Goal: Understand process/instructions: Learn how to perform a task or action

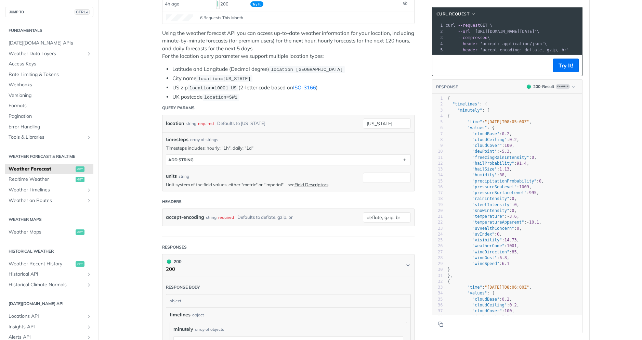
scroll to position [56, 0]
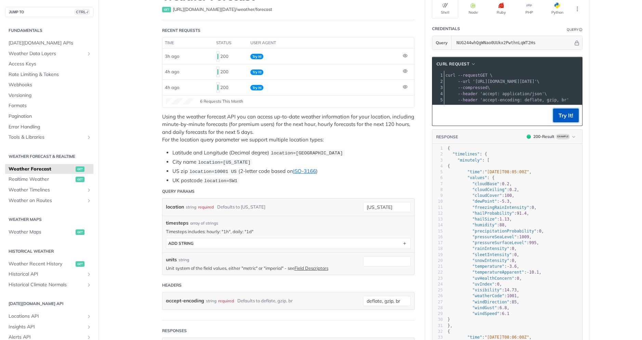
click at [560, 119] on button "Try It!" at bounding box center [566, 115] width 26 height 14
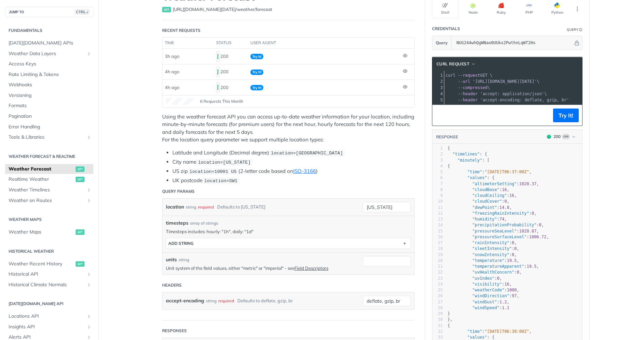
scroll to position [15, 0]
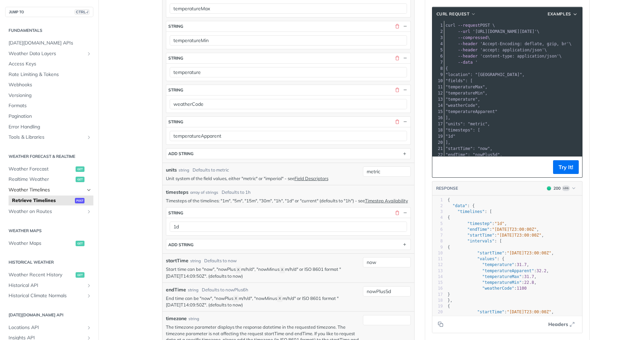
scroll to position [0, 0]
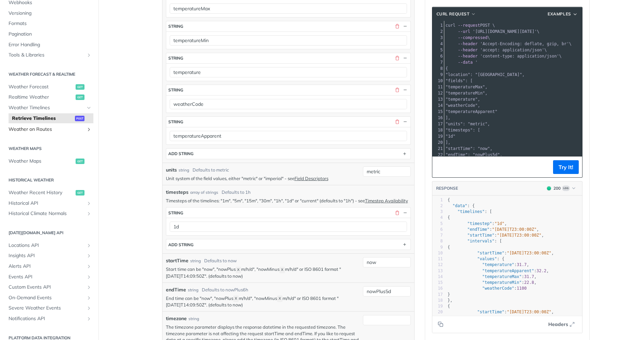
click at [43, 129] on span "Weather on Routes" at bounding box center [47, 129] width 76 height 7
click at [554, 167] on button "Try It!" at bounding box center [566, 167] width 26 height 14
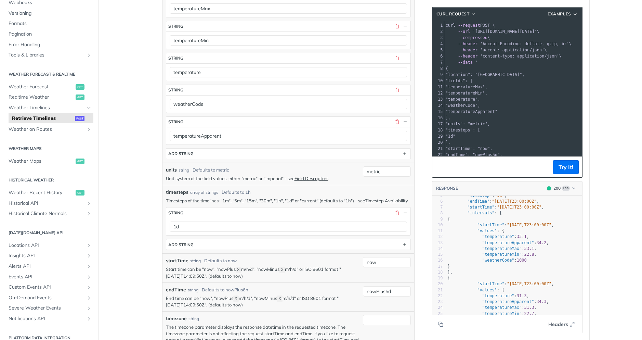
scroll to position [41, 0]
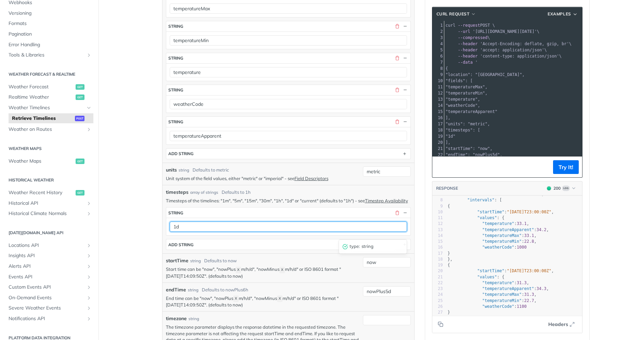
click at [212, 232] on input "1d" at bounding box center [288, 226] width 237 height 10
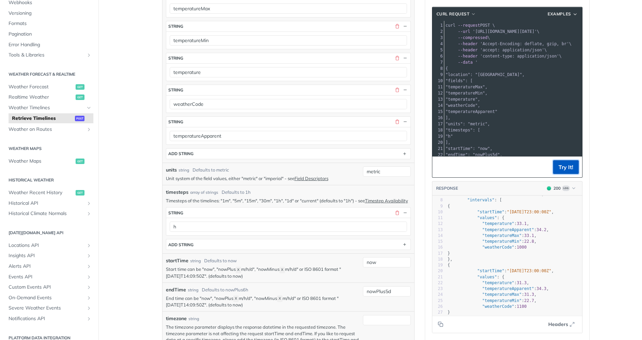
click at [560, 163] on button "Try It!" at bounding box center [566, 167] width 26 height 14
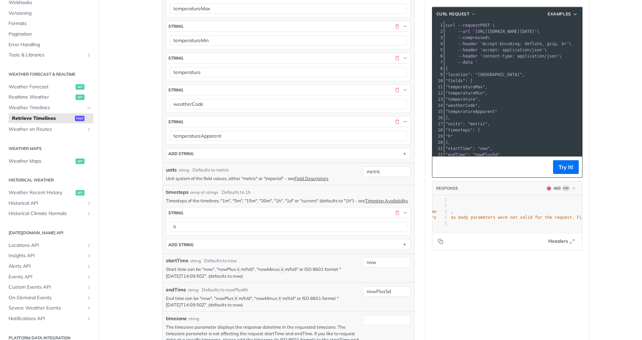
scroll to position [0, 85]
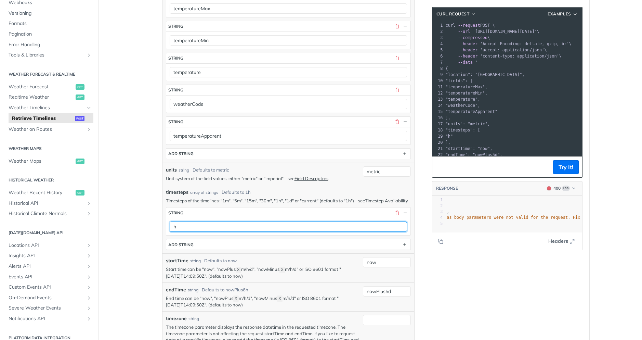
click at [177, 231] on input "h" at bounding box center [288, 226] width 237 height 10
type input "1h"
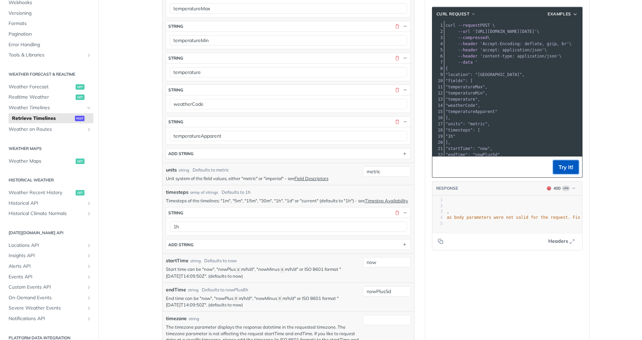
click at [561, 169] on button "Try It!" at bounding box center [566, 167] width 26 height 14
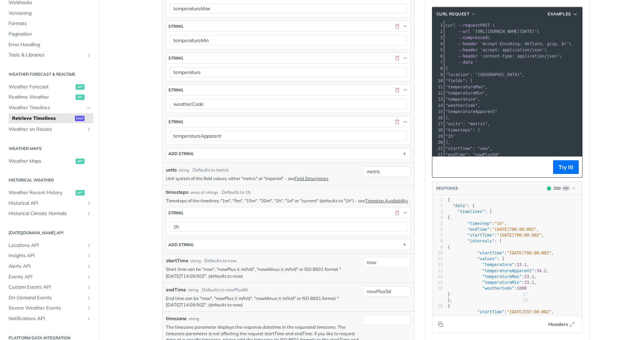
scroll to position [41, 0]
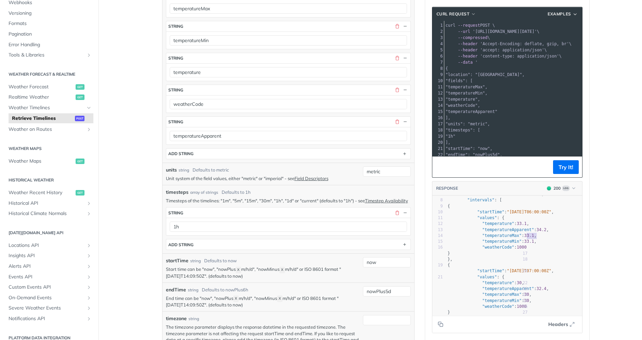
type textarea "33.1, "temperatureMin": 33.1"
drag, startPoint x: 525, startPoint y: 235, endPoint x: 535, endPoint y: 243, distance: 12.9
click at [535, 243] on div "1 { 2 "data" : { 3 "timelines" : [ 4 { 5 "timestep" : "1h" , 6 "endTime" : "202…" at bounding box center [514, 244] width 136 height 177
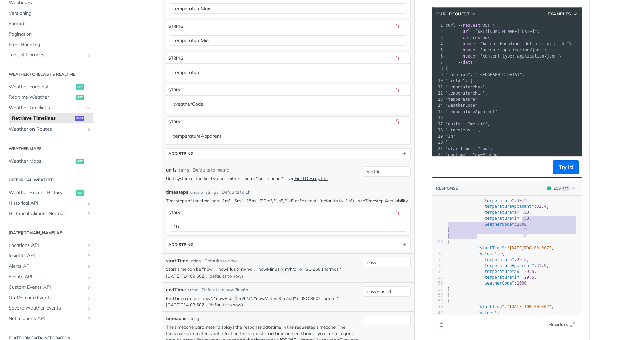
drag, startPoint x: 519, startPoint y: 223, endPoint x: 521, endPoint y: 211, distance: 12.8
click at [521, 212] on div "1 { 2 "data" : { 3 "timelines" : [ 4 { 5 "timestep" : "1h" , 6 "endTime" : "202…" at bounding box center [514, 221] width 136 height 295
type textarea "30, "temperatureMin": 30, "weatherCode": 1000 } },"
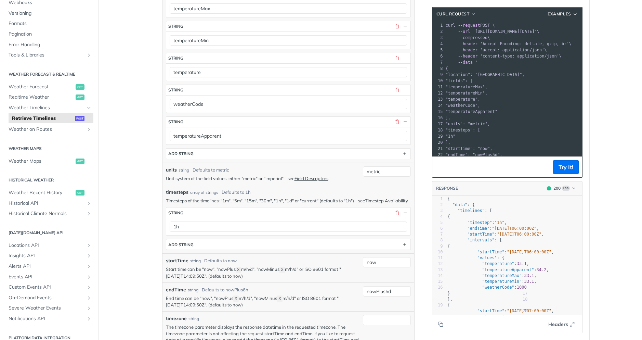
scroll to position [0, 0]
click at [609, 247] on main "JUMP TO CTRL-/ Fundamentals Tomorrow.io APIs Weather Data Layers Core Probabili…" at bounding box center [321, 299] width 642 height 1019
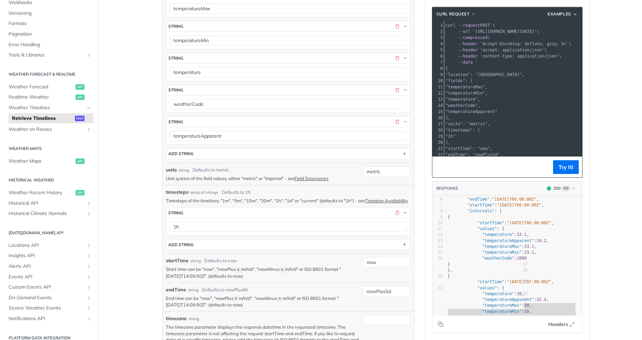
scroll to position [41, 0]
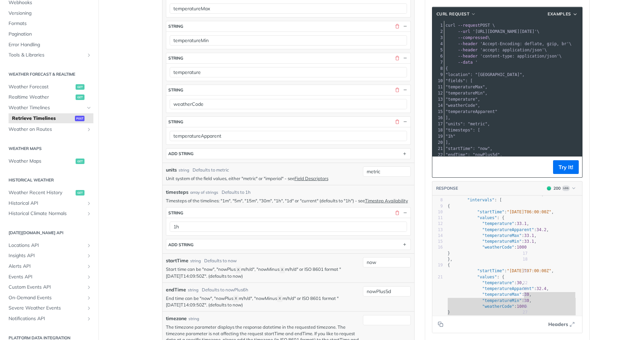
click at [511, 243] on span ""temperatureMin"" at bounding box center [502, 241] width 40 height 5
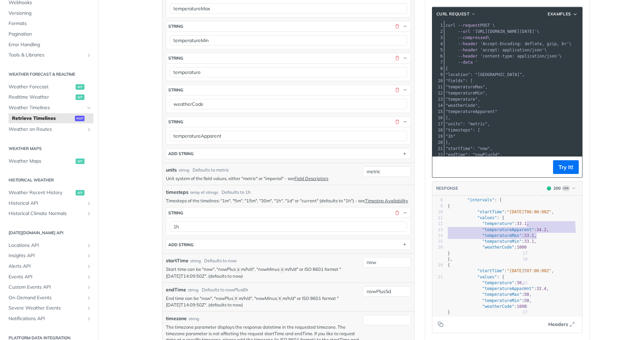
type textarea "1, "temperatureApparent": 34.2, "temperatureMax": 33.1, "temperatureMin": 33.1,"
drag, startPoint x: 525, startPoint y: 226, endPoint x: 536, endPoint y: 239, distance: 16.7
click at [536, 239] on div "1 { 2 "data" : { 3 "timelines" : [ 4 { 5 "timestep" : "1h" , 6 "endTime" : "202…" at bounding box center [514, 303] width 136 height 295
click at [543, 236] on pre ""temperatureMax" : 33.1 ," at bounding box center [514, 236] width 136 height 6
type textarea ""temperature": 33.1, "temperatureApparent": 34.2, "temperatureMax": 33.1, "temp…"
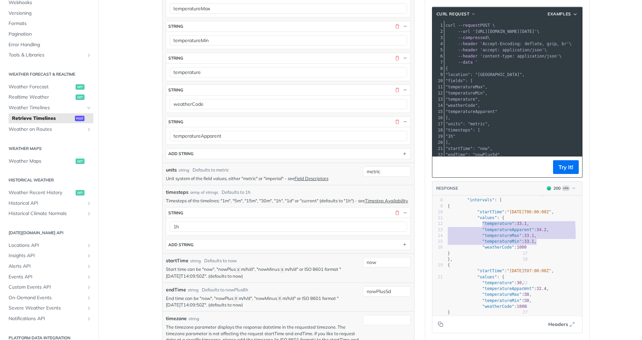
drag, startPoint x: 535, startPoint y: 243, endPoint x: 480, endPoint y: 225, distance: 57.2
click at [480, 225] on div "1 { 2 "data" : { 3 "timelines" : [ 4 { 5 "timestep" : "1h" , 6 "endTime" : "202…" at bounding box center [514, 303] width 136 height 295
click at [483, 225] on span ""temperature"" at bounding box center [498, 223] width 32 height 5
type textarea ""temperature": 33.1, "temperatureApparent": 34.2, "temperatureMax": 33.1, "temp…"
drag, startPoint x: 479, startPoint y: 222, endPoint x: 544, endPoint y: 248, distance: 69.4
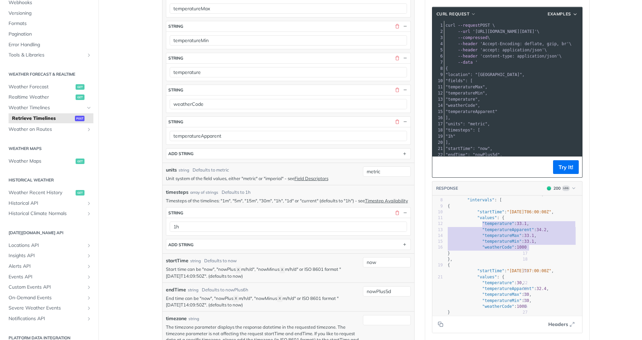
click at [544, 248] on div "1 { 2 "data" : { 3 "timelines" : [ 4 { 5 "timestep" : "1h" , 6 "endTime" : "202…" at bounding box center [514, 303] width 136 height 295
click at [625, 250] on main "JUMP TO CTRL-/ Fundamentals Tomorrow.io APIs Weather Data Layers Core Probabili…" at bounding box center [321, 299] width 642 height 1019
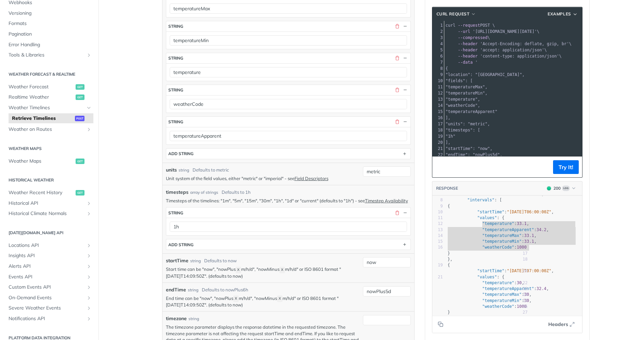
click at [516, 236] on span ""temperatureMax"" at bounding box center [502, 235] width 40 height 5
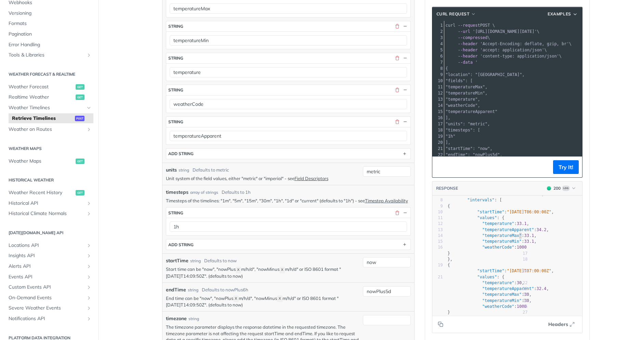
type textarea "temperatureMax"
click at [516, 236] on span ""temperatureMax"" at bounding box center [502, 235] width 40 height 5
click at [502, 225] on span ""temperature"" at bounding box center [498, 223] width 32 height 5
type textarea "temperature"
click at [502, 225] on span ""temperature"" at bounding box center [498, 223] width 32 height 5
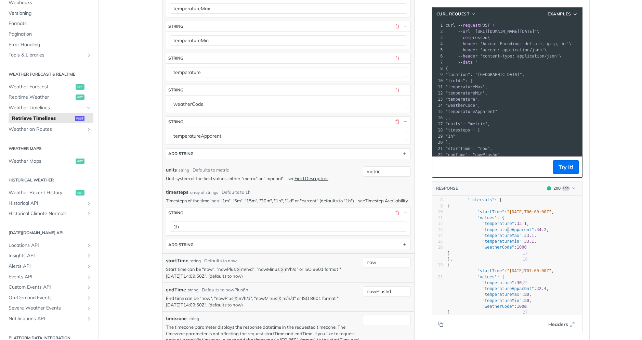
click at [506, 231] on span ""temperatureApparent"" at bounding box center [508, 229] width 52 height 5
type textarea "temperatureApparent"
click at [506, 231] on span ""temperatureApparent"" at bounding box center [508, 229] width 52 height 5
click at [503, 238] on pre ""temperatureMax" : 33.1 ," at bounding box center [514, 236] width 136 height 6
type textarea "temperatureMax"
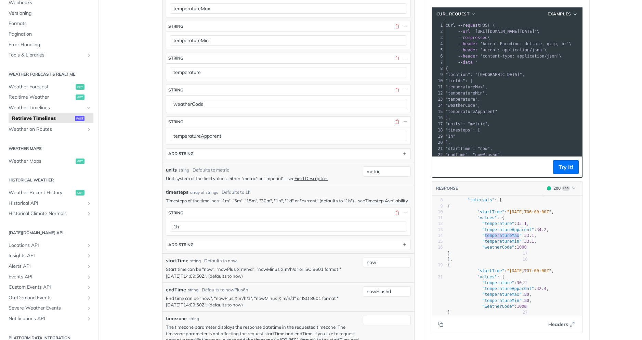
click at [503, 238] on pre ""temperatureMax" : 33.1 ," at bounding box center [514, 236] width 136 height 6
click at [501, 244] on pre ""weatherCode" : 1000" at bounding box center [514, 247] width 136 height 6
type textarea "temperatureMin"
click at [501, 244] on pre ""weatherCode" : 1000" at bounding box center [514, 247] width 136 height 6
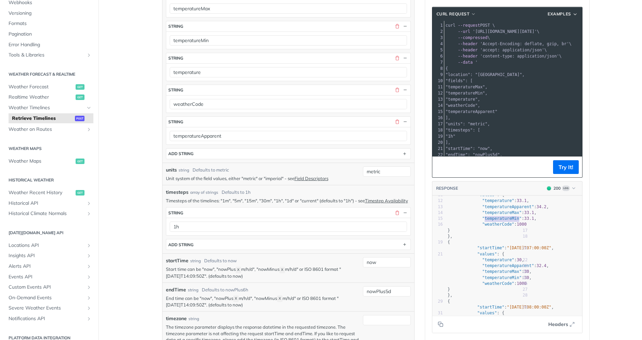
scroll to position [82, 0]
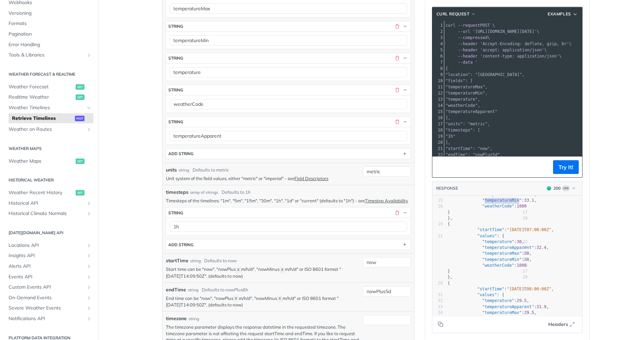
click at [510, 248] on span ""temperatureApparent"" at bounding box center [508, 247] width 52 height 5
type textarea "temperatureApparent"
click at [510, 248] on span ""temperatureApparent"" at bounding box center [508, 247] width 52 height 5
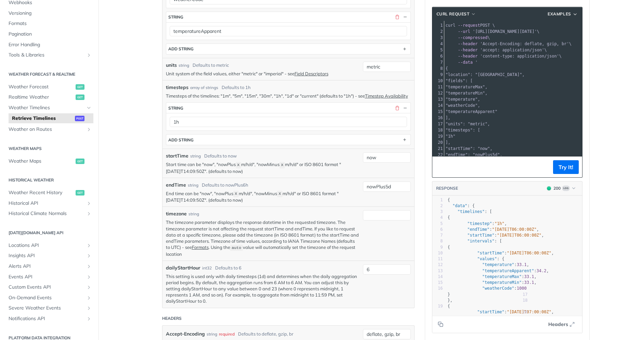
scroll to position [0, 0]
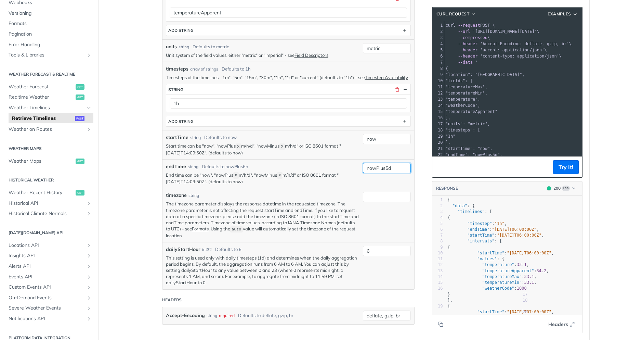
click at [392, 173] on input "nowPlus5d" at bounding box center [387, 168] width 48 height 10
click at [244, 238] on p "The timezone parameter displays the response datetime in the requested timezone…" at bounding box center [263, 219] width 194 height 38
click at [369, 214] on div at bounding box center [387, 215] width 48 height 47
click at [375, 202] on div at bounding box center [387, 197] width 48 height 10
click at [323, 231] on p "The timezone parameter displays the response datetime in the requested timezone…" at bounding box center [263, 219] width 194 height 38
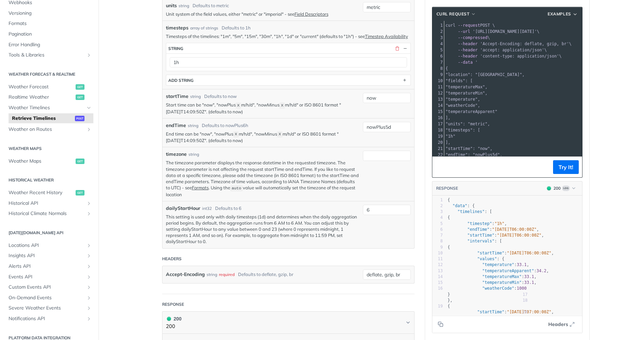
scroll to position [452, 0]
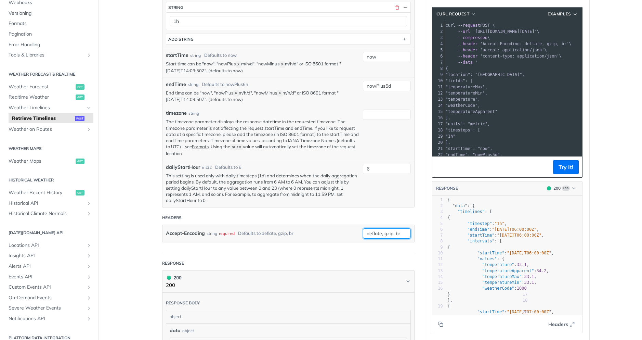
click at [371, 238] on input "deflate, gzip, br" at bounding box center [387, 233] width 48 height 10
click at [258, 264] on header "Response" at bounding box center [288, 263] width 252 height 14
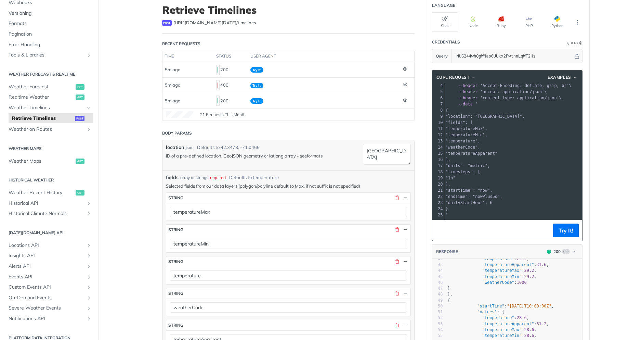
scroll to position [0, 0]
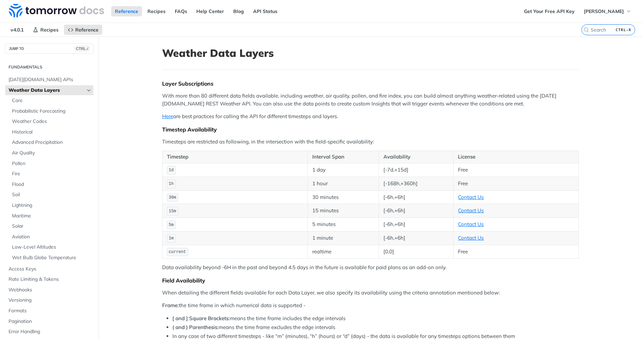
scroll to position [283, 0]
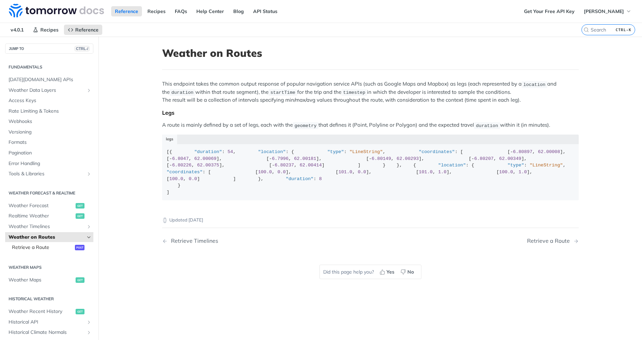
click at [54, 245] on span "Retrieve a Route" at bounding box center [42, 247] width 61 height 7
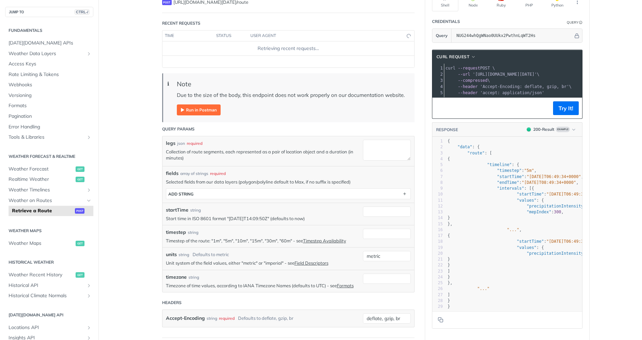
scroll to position [82, 0]
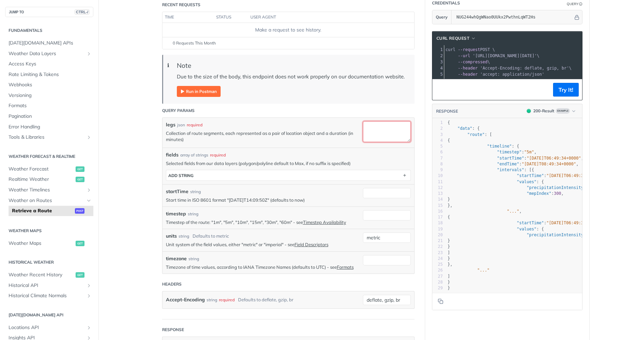
click at [373, 127] on textarea "legs" at bounding box center [387, 131] width 48 height 21
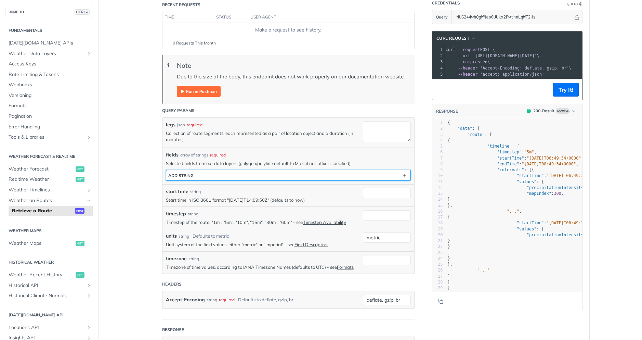
click at [315, 178] on button "ADD string" at bounding box center [288, 175] width 244 height 10
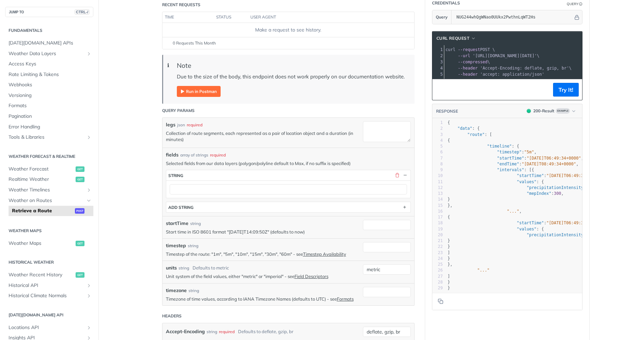
click at [292, 197] on div at bounding box center [288, 188] width 244 height 17
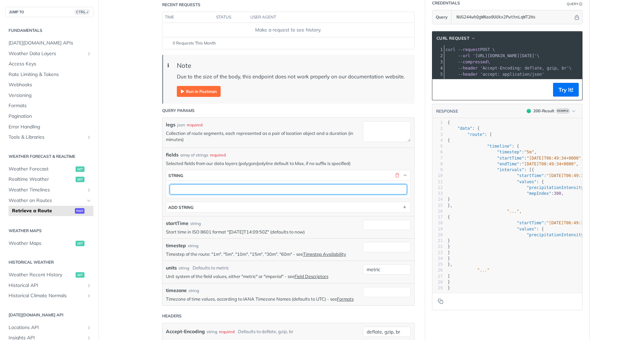
click at [296, 191] on input "text" at bounding box center [288, 189] width 237 height 10
type input "temperature"
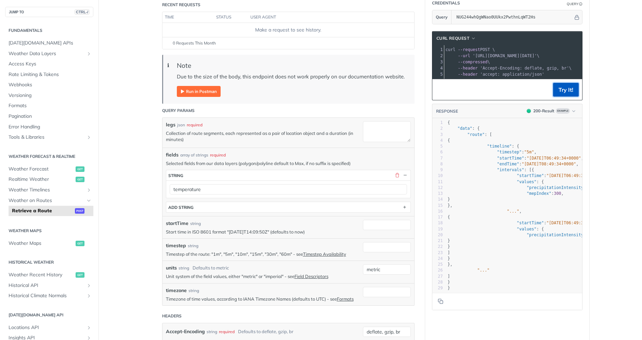
click at [560, 93] on button "Try It!" at bounding box center [566, 90] width 26 height 14
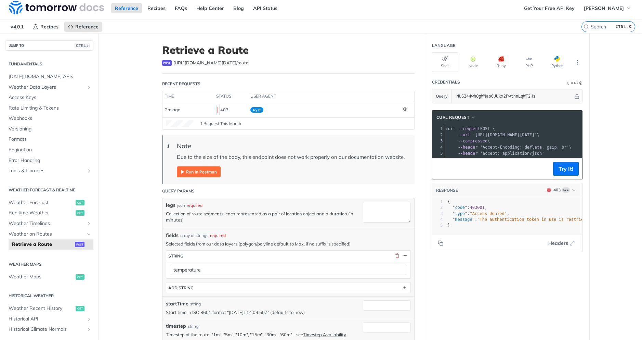
scroll to position [0, 0]
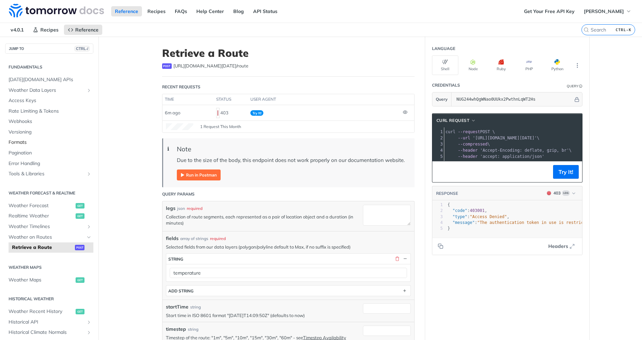
click at [15, 140] on span "Formats" at bounding box center [50, 142] width 83 height 7
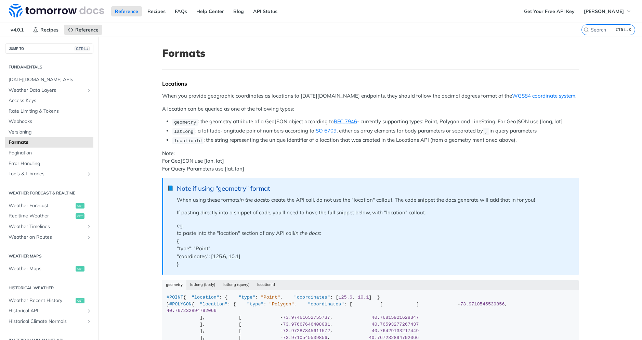
scroll to position [123, 0]
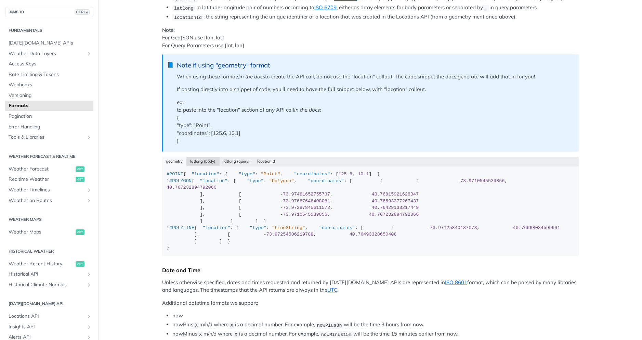
click at [203, 162] on button "latlong (body)" at bounding box center [202, 162] width 33 height 10
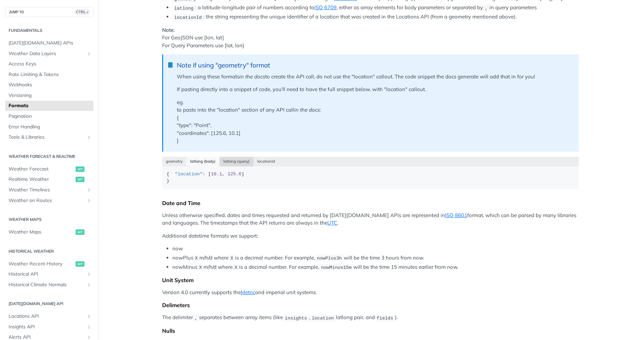
click at [222, 162] on button "latlong (query)" at bounding box center [237, 162] width 34 height 10
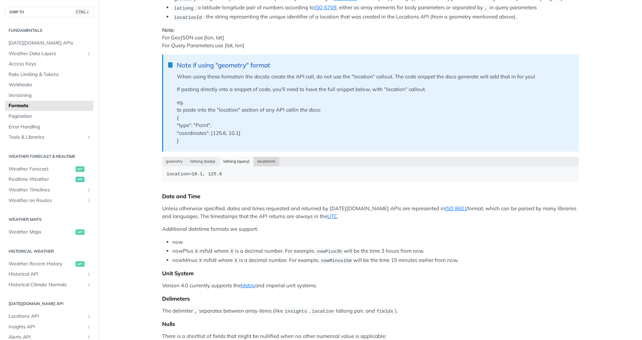
drag, startPoint x: 265, startPoint y: 160, endPoint x: 263, endPoint y: 157, distance: 3.8
click at [264, 157] on button "locationId" at bounding box center [266, 162] width 26 height 10
click at [199, 164] on button "latlong (body)" at bounding box center [202, 162] width 33 height 10
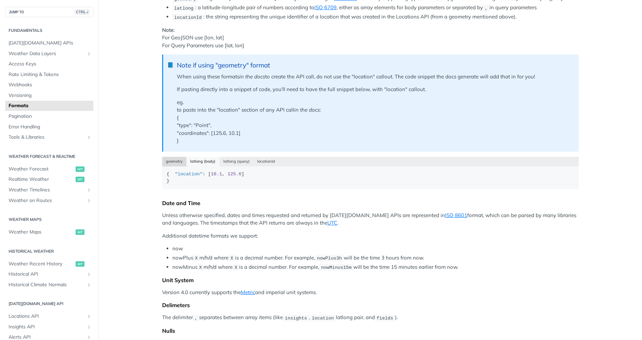
click at [162, 163] on button "geometry" at bounding box center [174, 162] width 25 height 10
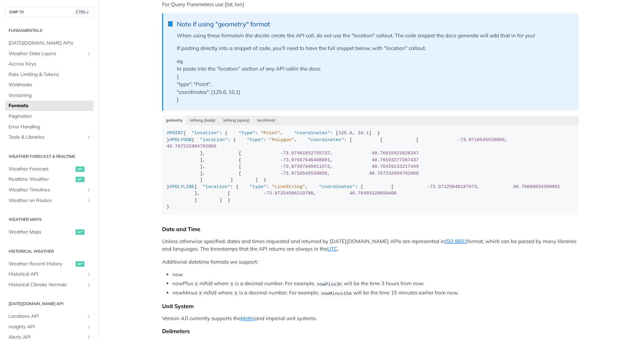
scroll to position [71, 0]
